Goal: Task Accomplishment & Management: Use online tool/utility

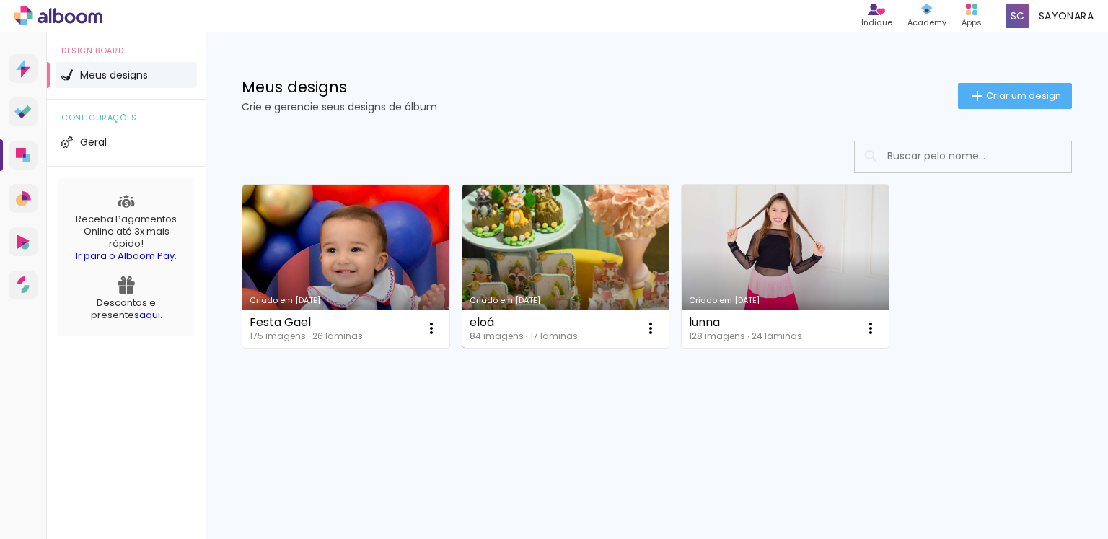
click at [594, 234] on link "Criado em [DATE]" at bounding box center [565, 266] width 207 height 163
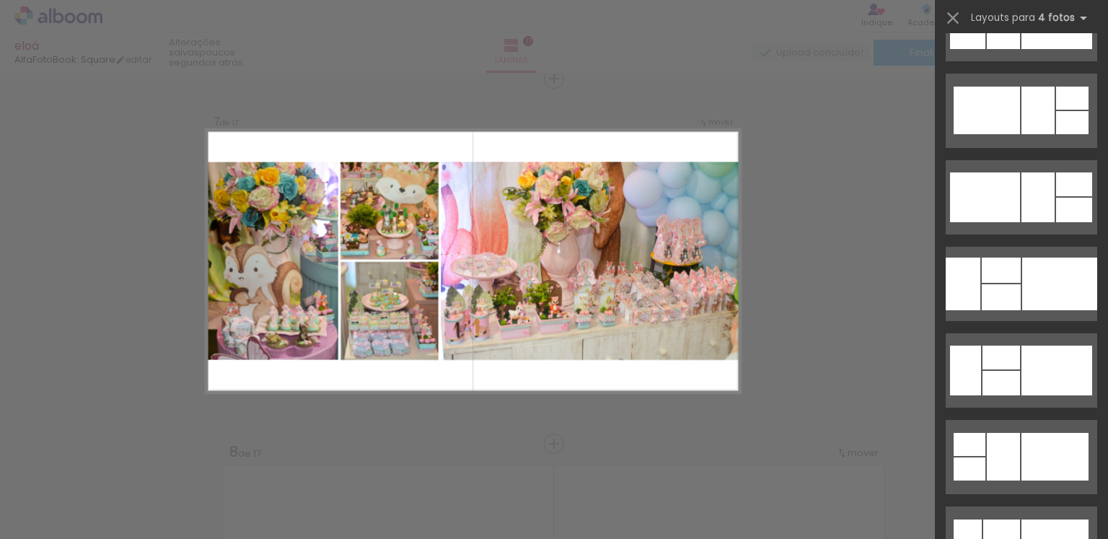
scroll to position [4933, 0]
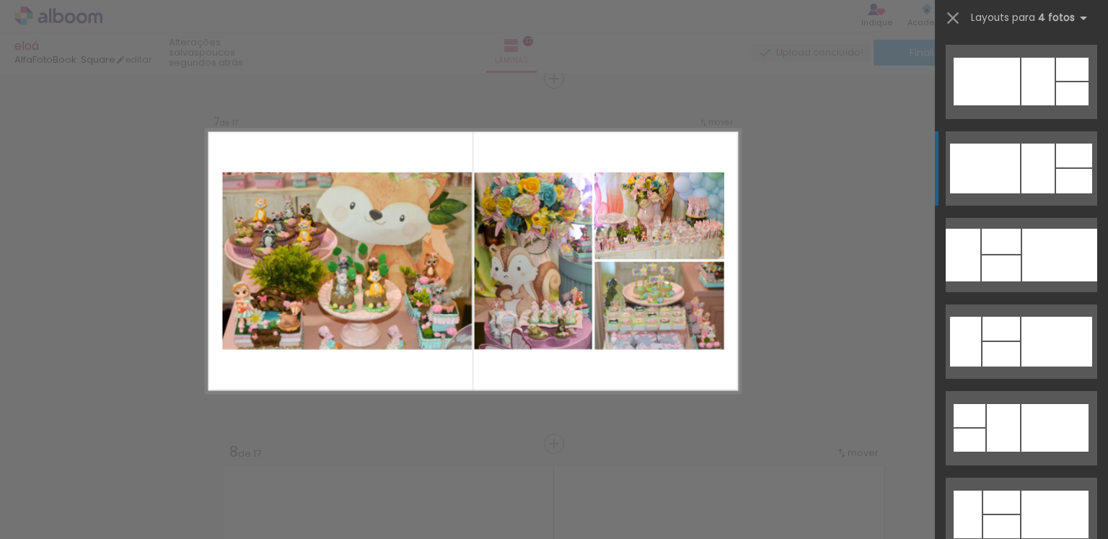
click at [1042, 189] on div at bounding box center [1037, 169] width 33 height 50
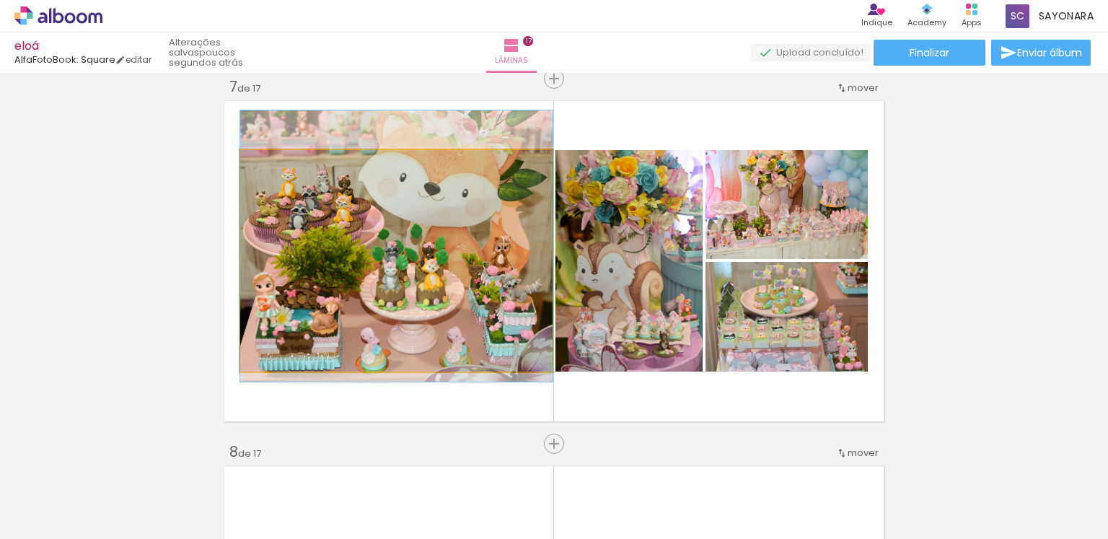
drag, startPoint x: 512, startPoint y: 275, endPoint x: 519, endPoint y: 260, distance: 16.1
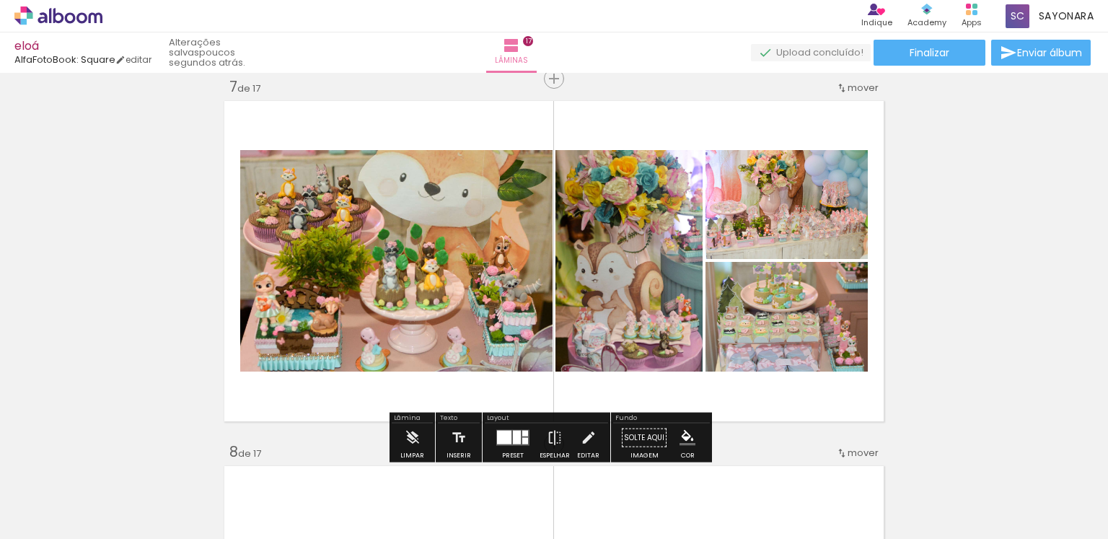
click at [514, 446] on div at bounding box center [512, 437] width 39 height 29
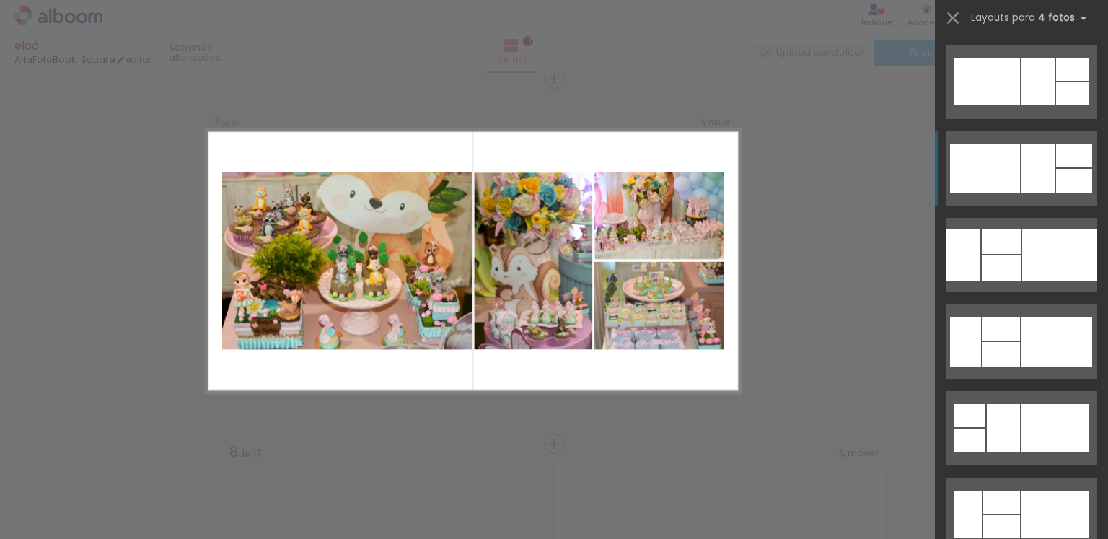
scroll to position [5020, 0]
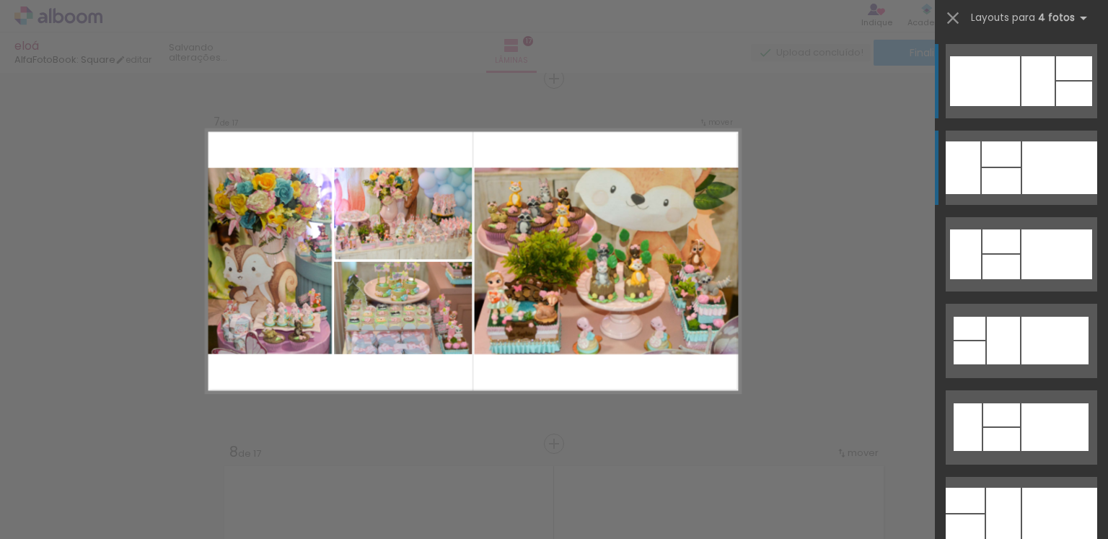
click at [1008, 175] on div at bounding box center [1001, 181] width 39 height 26
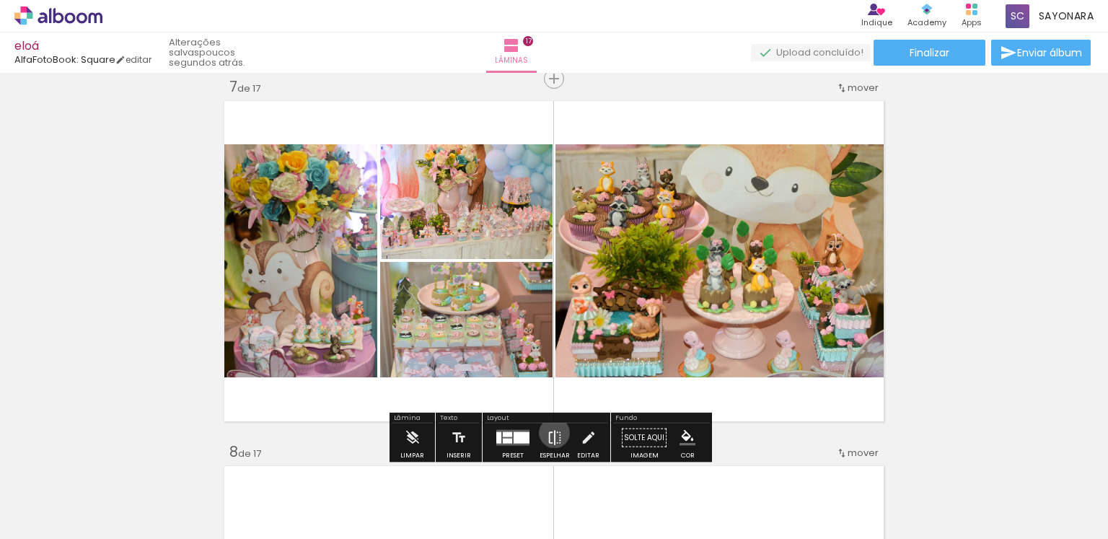
click at [551, 432] on iron-icon at bounding box center [555, 437] width 16 height 29
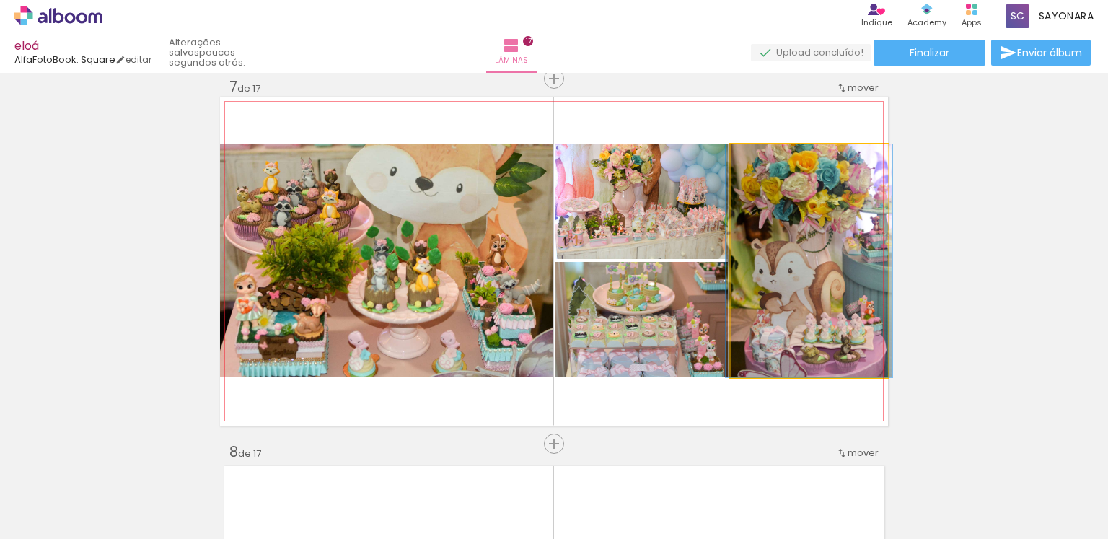
click at [797, 309] on quentale-photo at bounding box center [809, 260] width 157 height 233
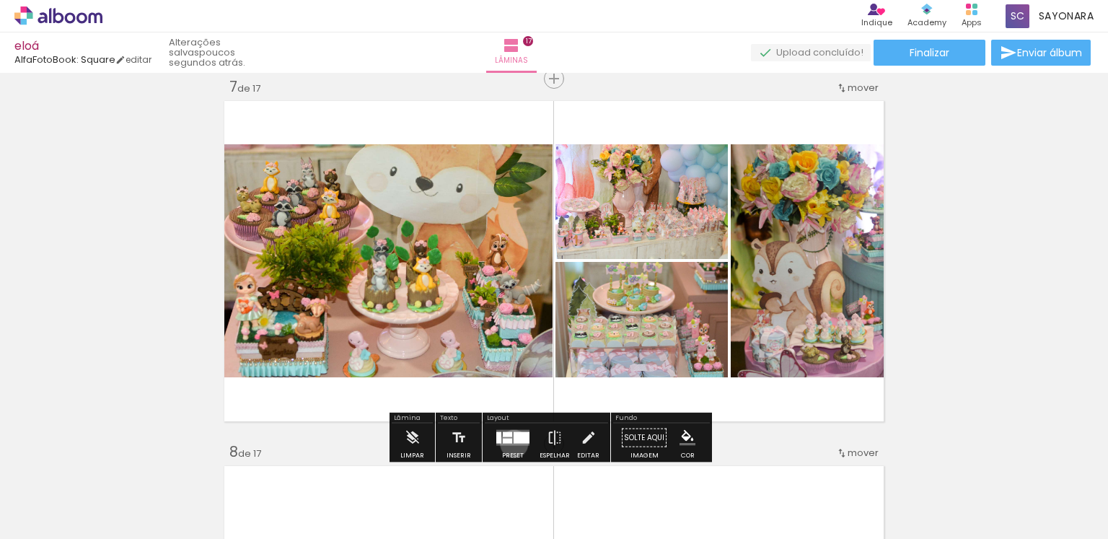
click at [511, 443] on quentale-layouter at bounding box center [512, 438] width 33 height 16
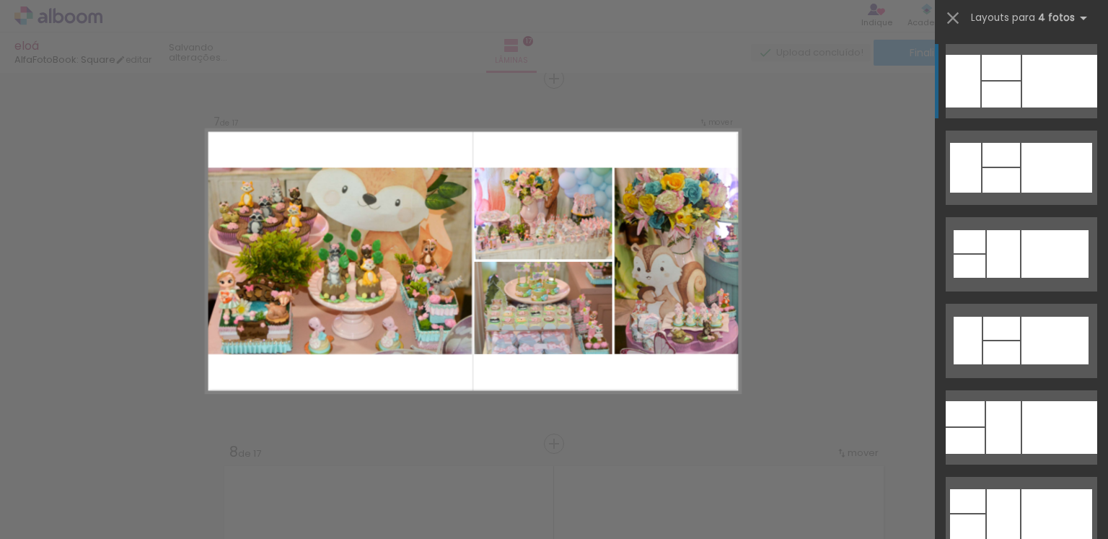
scroll to position [5165, 0]
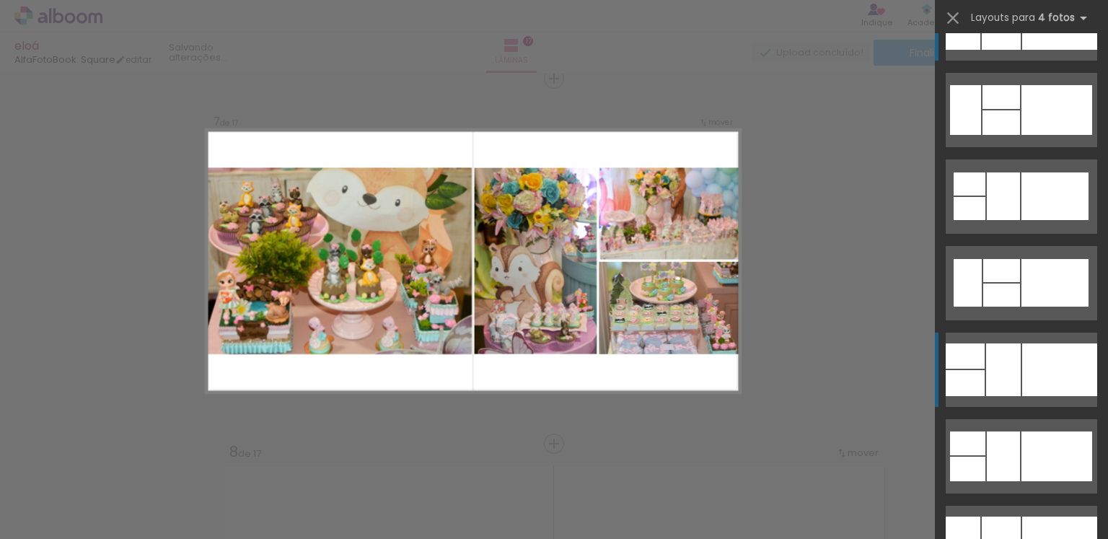
click at [1027, 364] on div at bounding box center [1059, 369] width 75 height 53
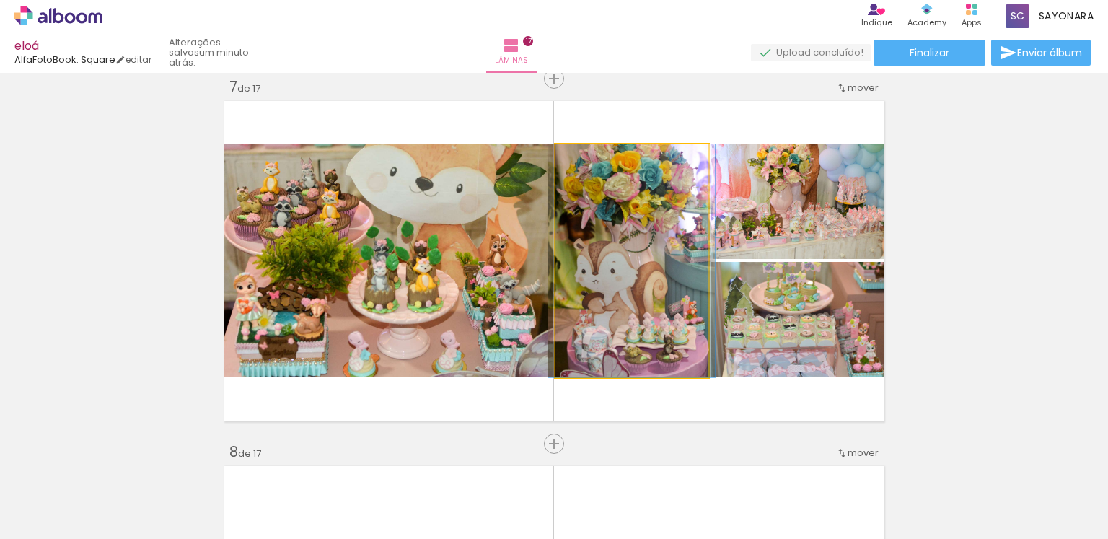
click at [594, 288] on quentale-photo at bounding box center [631, 260] width 153 height 233
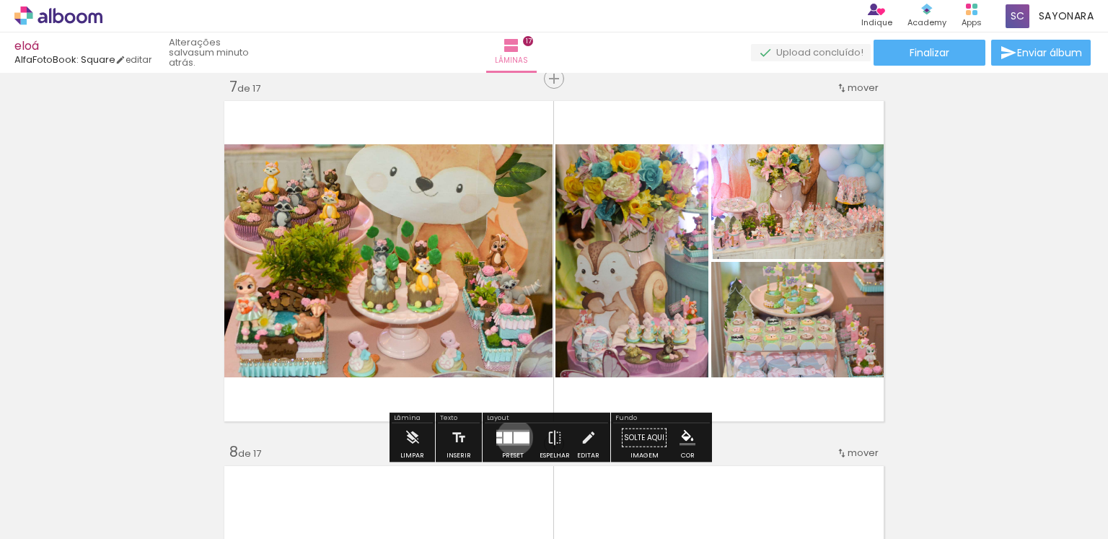
click at [514, 436] on div at bounding box center [522, 438] width 16 height 12
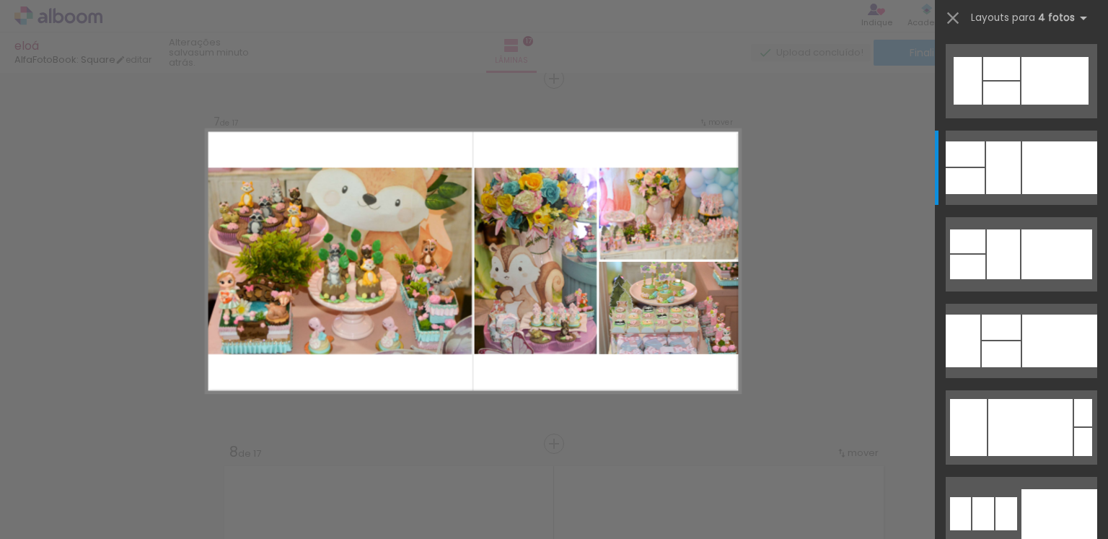
scroll to position [5338, 0]
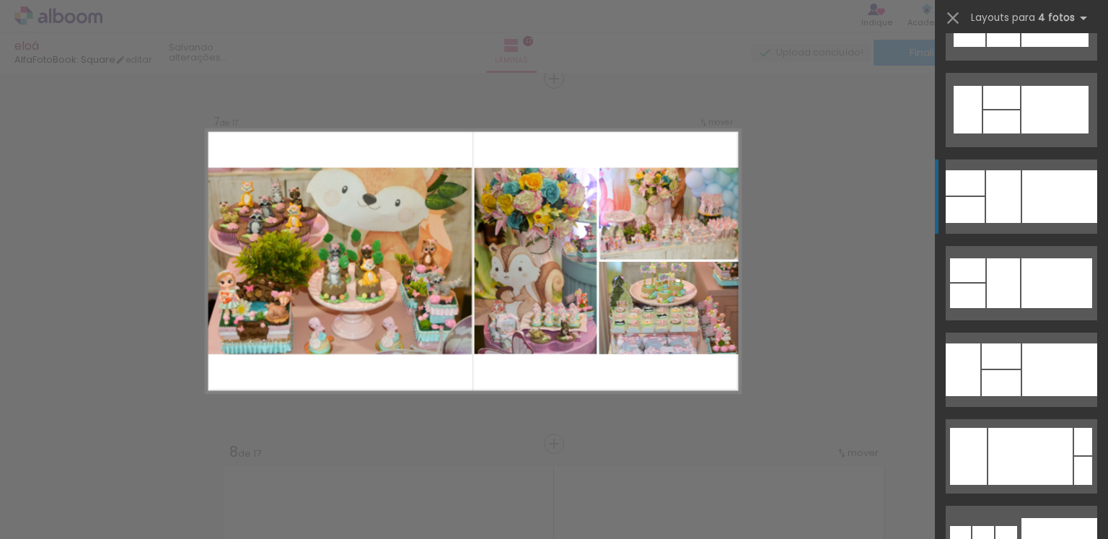
click at [1030, 209] on div at bounding box center [1059, 196] width 75 height 53
click at [952, 18] on iron-icon at bounding box center [953, 18] width 20 height 20
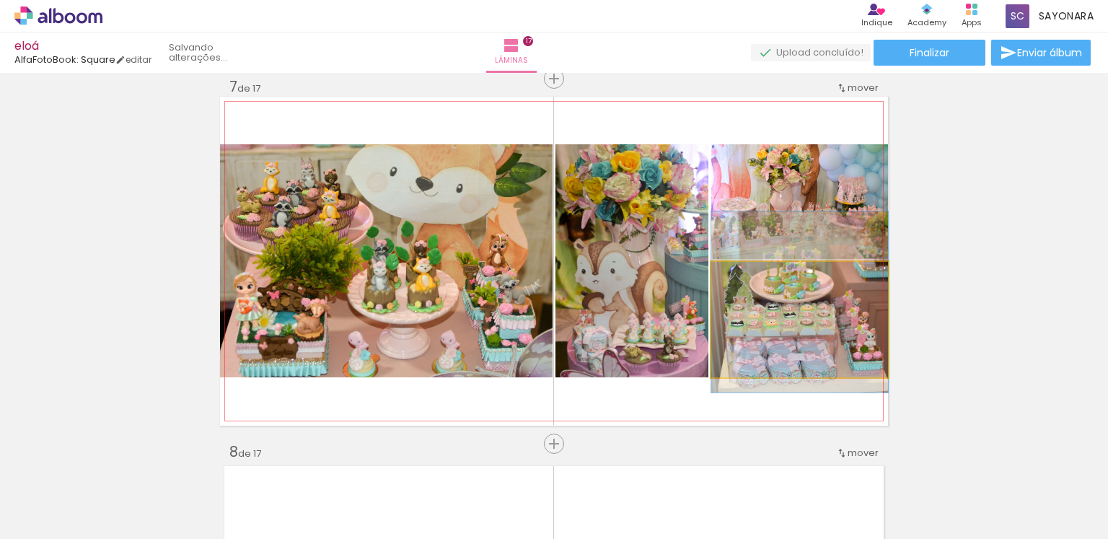
drag, startPoint x: 842, startPoint y: 312, endPoint x: 845, endPoint y: 298, distance: 14.6
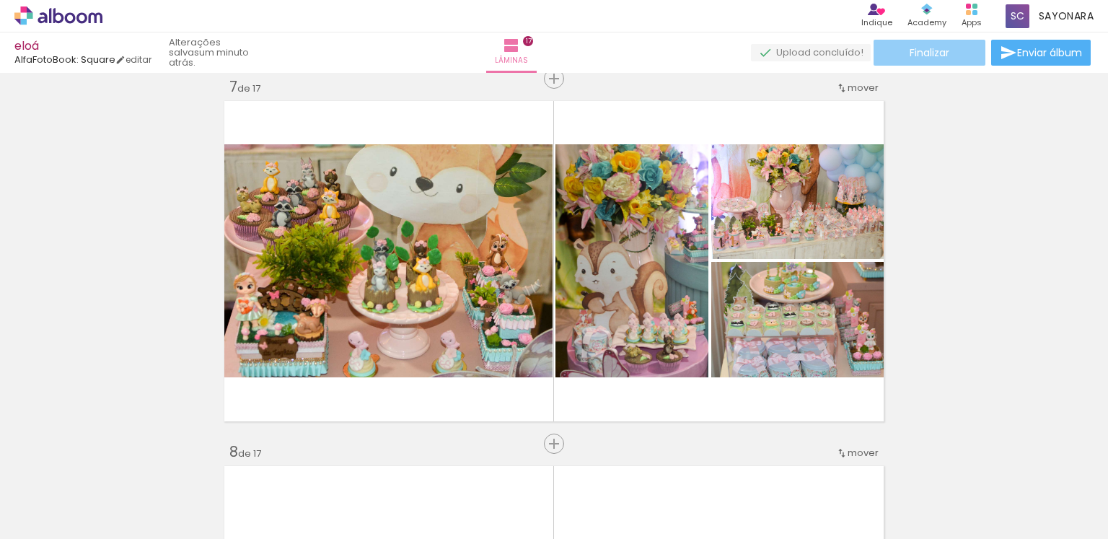
click at [928, 52] on span "Finalizar" at bounding box center [930, 53] width 40 height 10
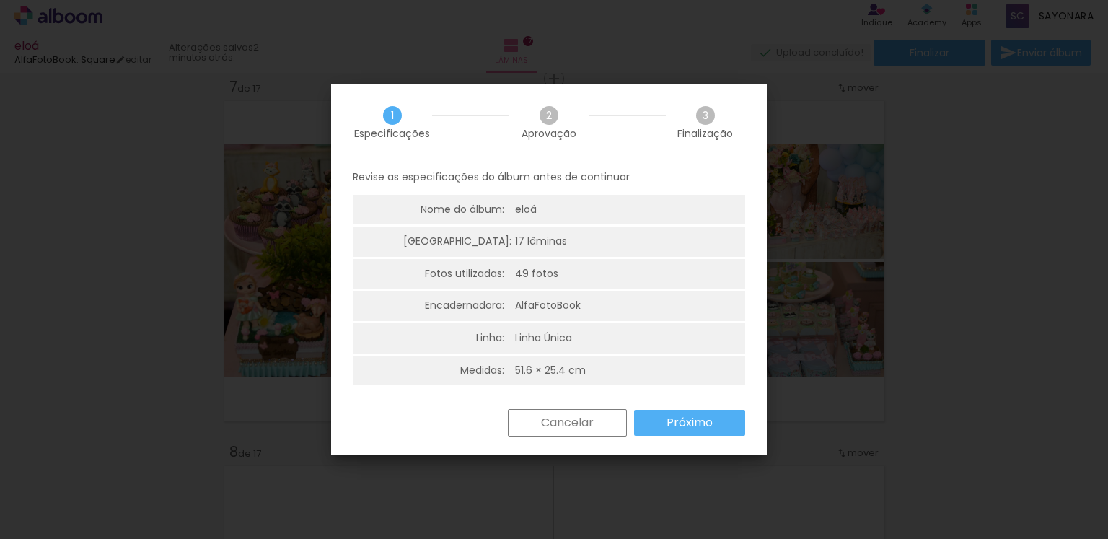
click at [0, 0] on slot "Próximo" at bounding box center [0, 0] width 0 height 0
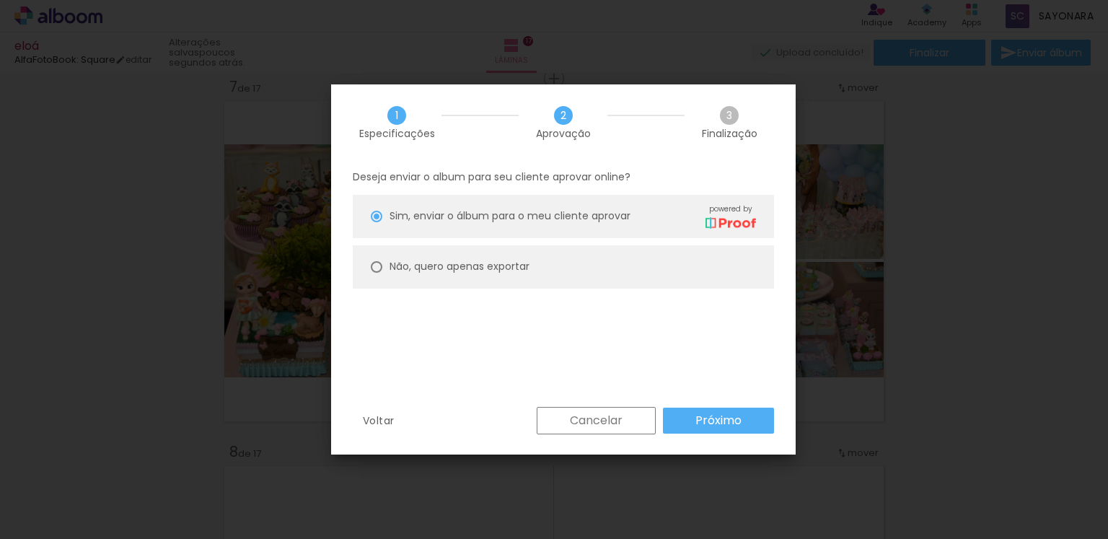
click at [372, 271] on div at bounding box center [377, 267] width 12 height 12
type paper-radio-button "on"
click at [375, 270] on div at bounding box center [377, 267] width 12 height 12
click at [0, 0] on slot "Próximo" at bounding box center [0, 0] width 0 height 0
type input "Alta, 300 DPI"
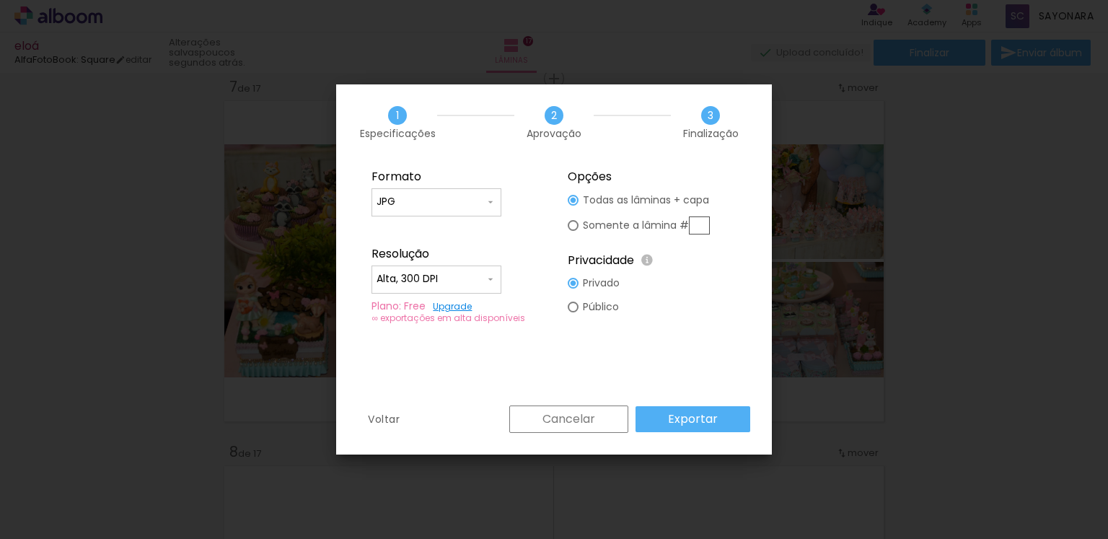
click at [704, 230] on input "text" at bounding box center [699, 225] width 21 height 18
type paper-radio-button "on"
type input "7"
click at [0, 0] on slot "Exportar" at bounding box center [0, 0] width 0 height 0
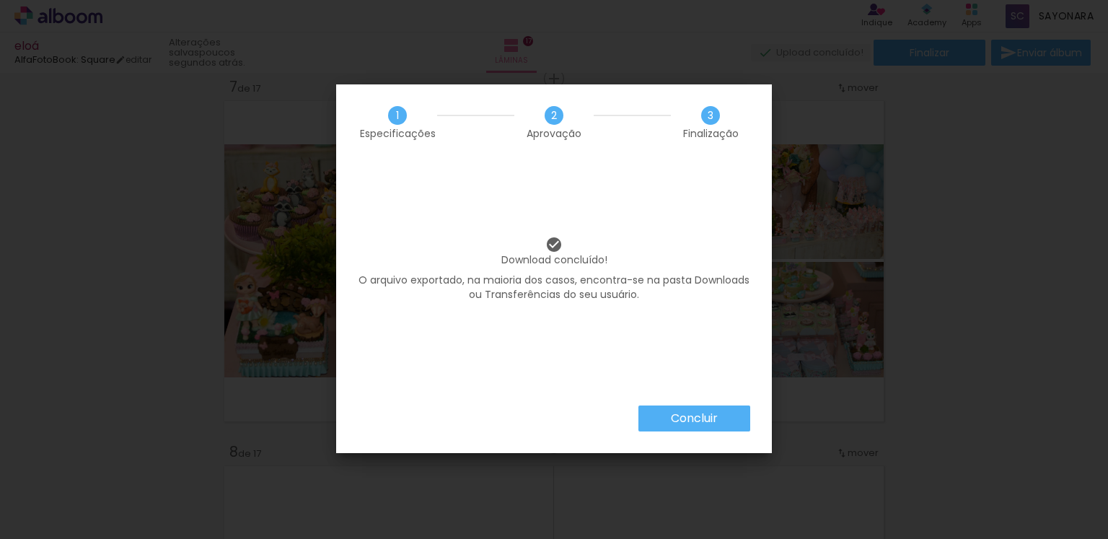
click at [0, 0] on slot "Concluir" at bounding box center [0, 0] width 0 height 0
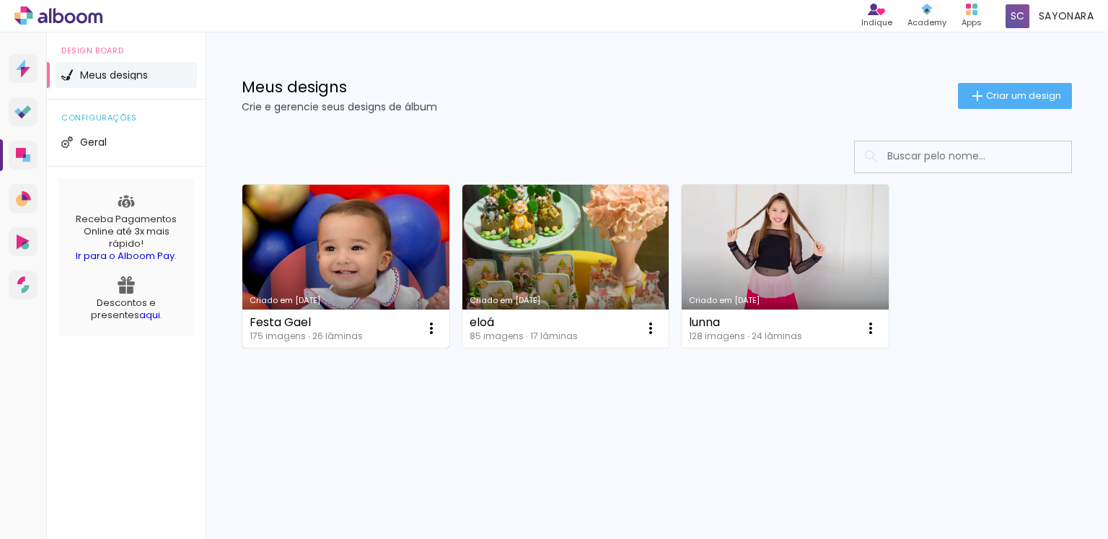
click at [326, 208] on link "Criado em [DATE]" at bounding box center [345, 266] width 207 height 163
